Goal: Task Accomplishment & Management: Manage account settings

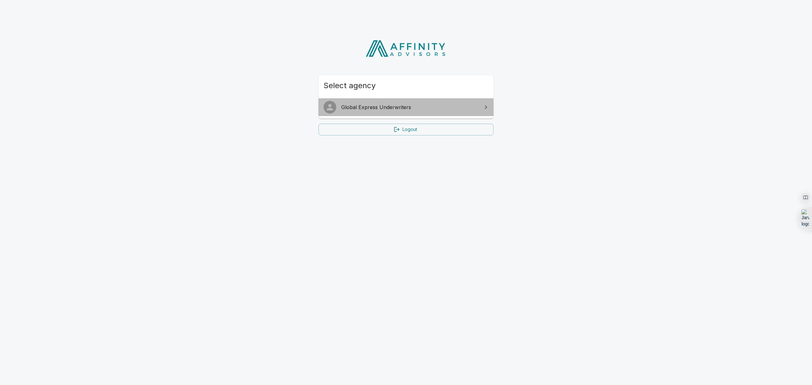
click at [441, 107] on span "Global Express Underwriters" at bounding box center [409, 107] width 137 height 8
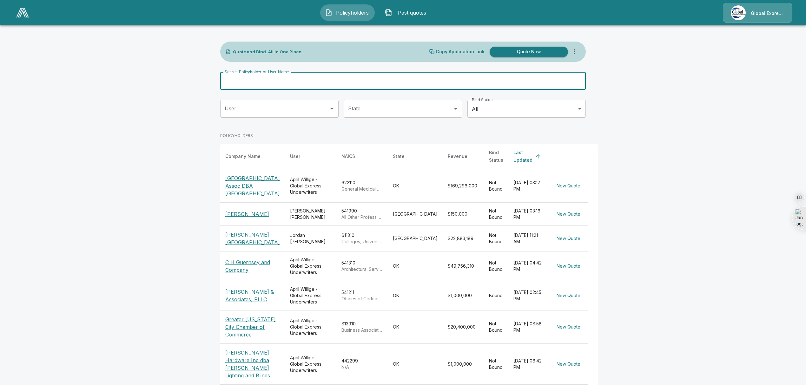
click at [298, 79] on input "Search Policyholder or User Name" at bounding box center [399, 81] width 358 height 18
type input "*******"
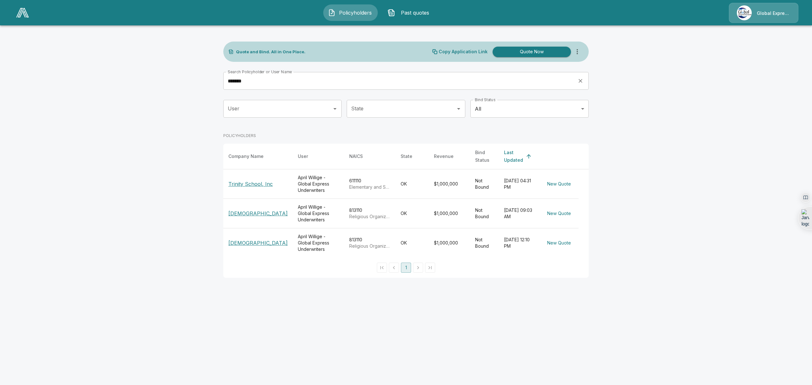
click at [246, 180] on p "Trinity School, Inc" at bounding box center [250, 184] width 44 height 8
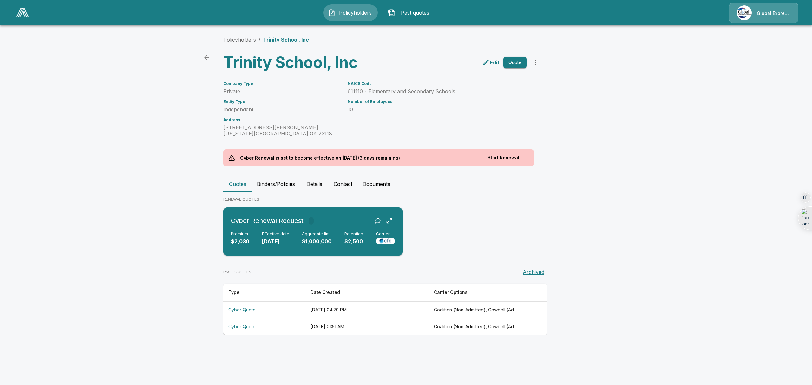
click at [338, 216] on div "Cyber Renewal Request" at bounding box center [313, 220] width 164 height 11
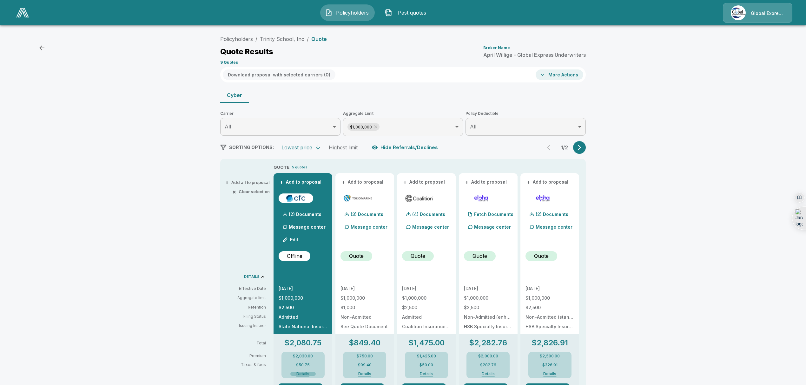
click at [306, 372] on button "Details" at bounding box center [302, 374] width 25 height 4
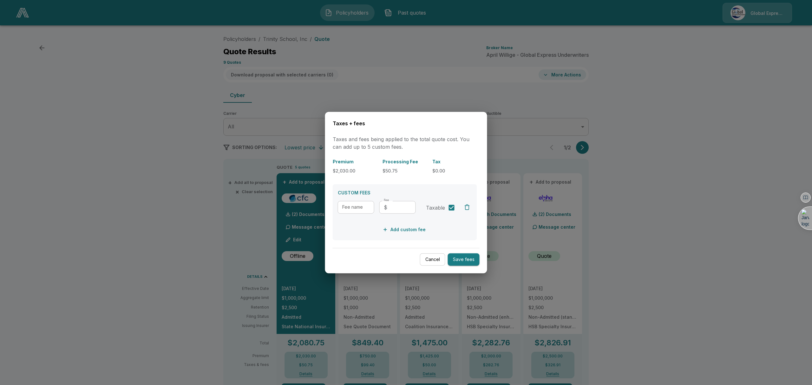
click at [192, 54] on div at bounding box center [406, 192] width 812 height 385
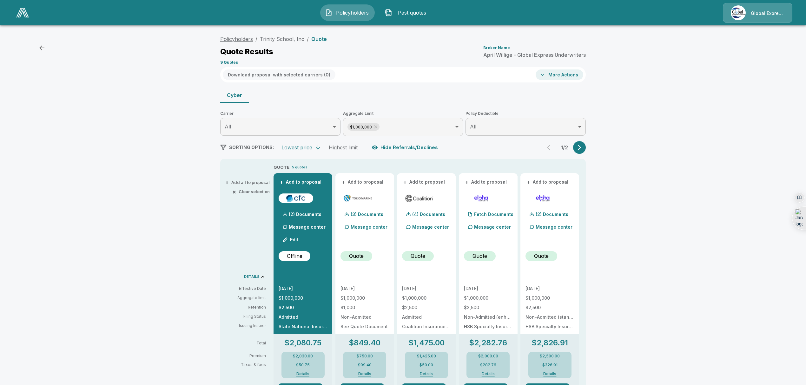
click at [246, 36] on link "Policyholders" at bounding box center [236, 39] width 33 height 6
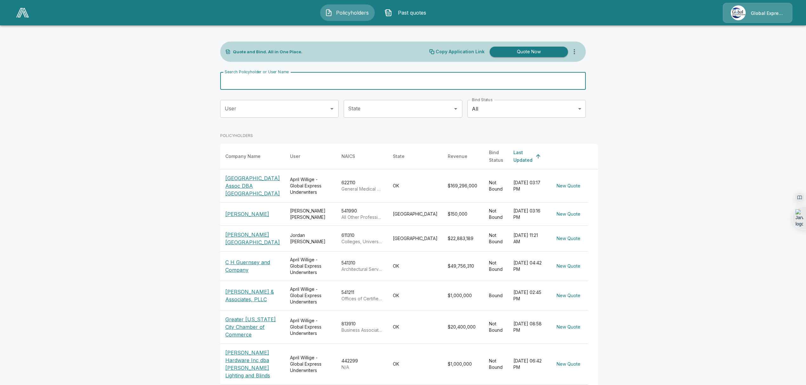
click at [301, 88] on input "Search Policyholder or User Name" at bounding box center [399, 81] width 358 height 18
type input "*****"
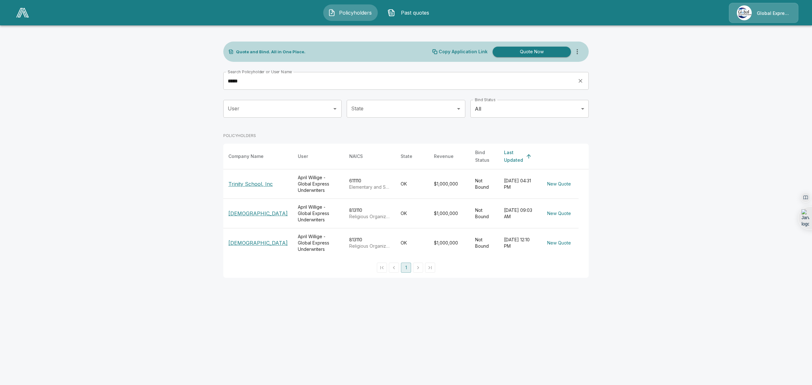
click at [256, 181] on p "Trinity School, Inc" at bounding box center [250, 184] width 44 height 8
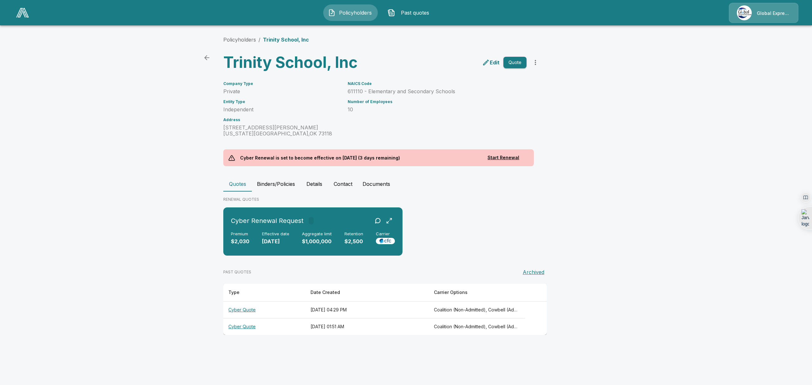
click at [279, 183] on button "Binders/Policies" at bounding box center [276, 183] width 48 height 15
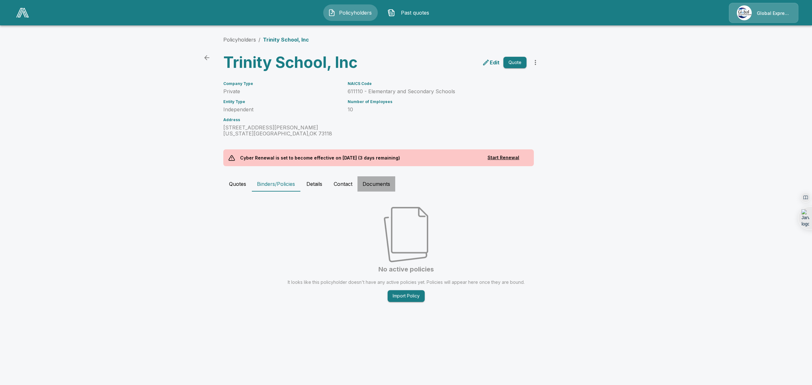
click at [379, 184] on button "Documents" at bounding box center [376, 183] width 38 height 15
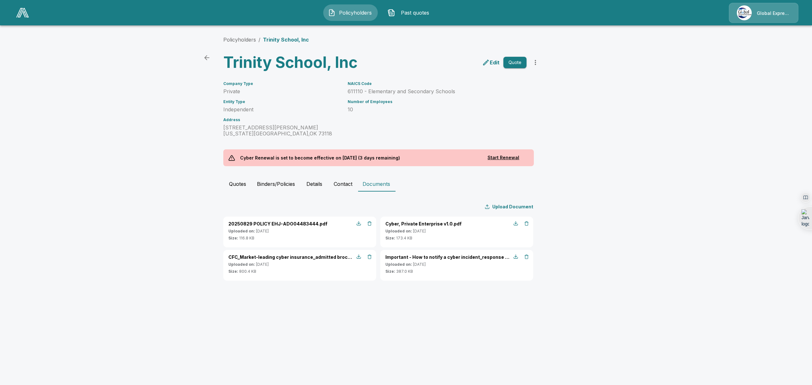
click at [441, 293] on html "Policyholders Past quotes Global Express Underwriters Policyholders / Trinity S…" at bounding box center [406, 146] width 812 height 293
click at [512, 202] on button "Upload Document" at bounding box center [509, 207] width 52 height 10
click at [245, 38] on link "Policyholders" at bounding box center [239, 39] width 33 height 6
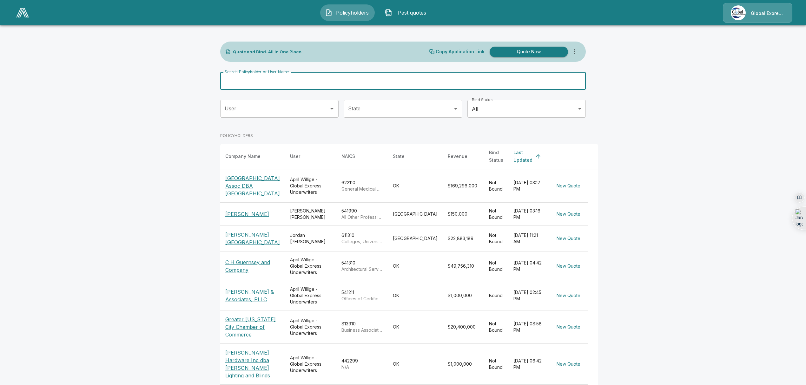
click at [277, 80] on input "Search Policyholder or User Name" at bounding box center [399, 81] width 358 height 18
type input "*******"
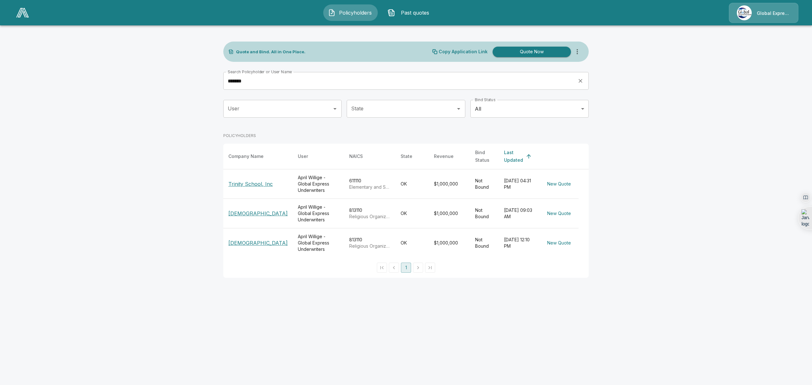
click at [252, 183] on p "Trinity School, Inc" at bounding box center [250, 184] width 44 height 8
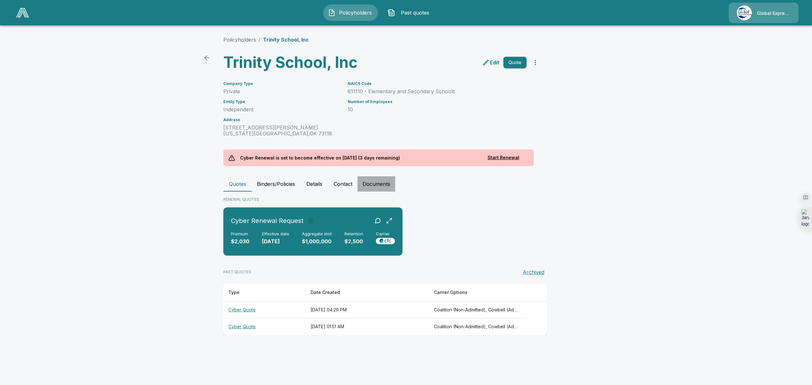
click at [376, 185] on button "Documents" at bounding box center [376, 183] width 38 height 15
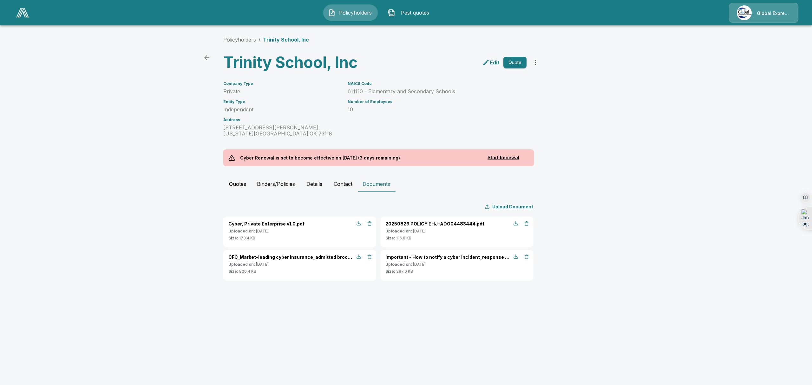
click at [526, 209] on p "Upload Document" at bounding box center [512, 206] width 41 height 7
click at [389, 287] on div "Policyholders / Trinity School, Inc Trinity School, Inc Edit Quote Company Type…" at bounding box center [406, 158] width 381 height 269
